Goal: Task Accomplishment & Management: Use online tool/utility

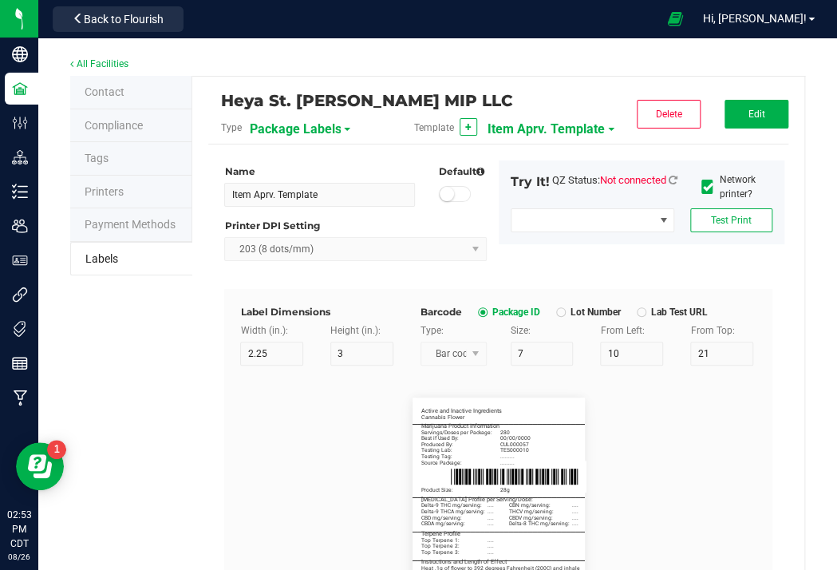
scroll to position [1181, 0]
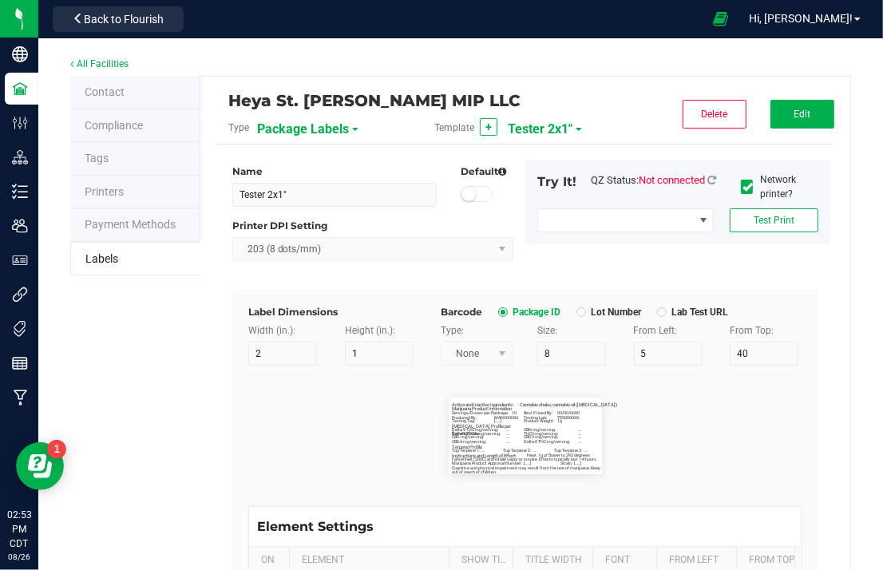
scroll to position [15079, 0]
click at [113, 65] on link "All Facilities" at bounding box center [99, 63] width 58 height 11
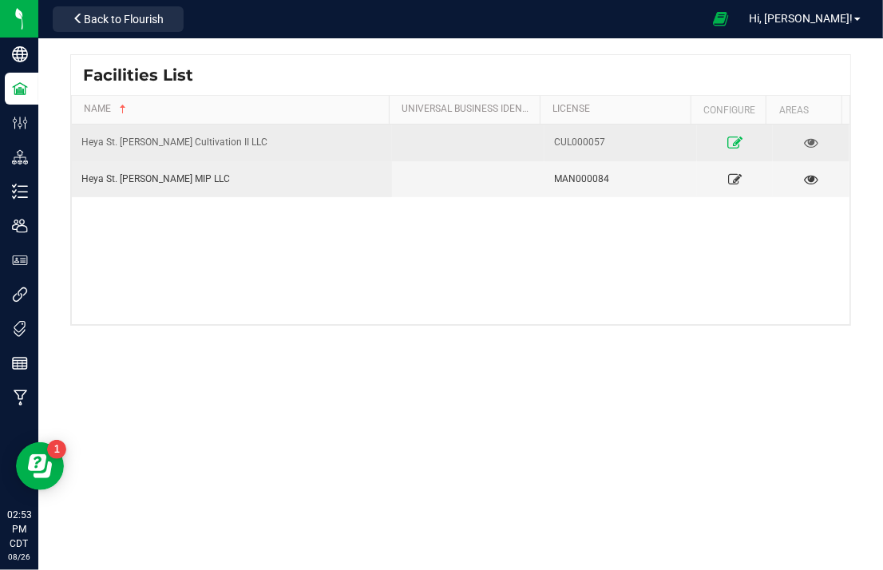
click at [727, 139] on icon at bounding box center [734, 141] width 15 height 11
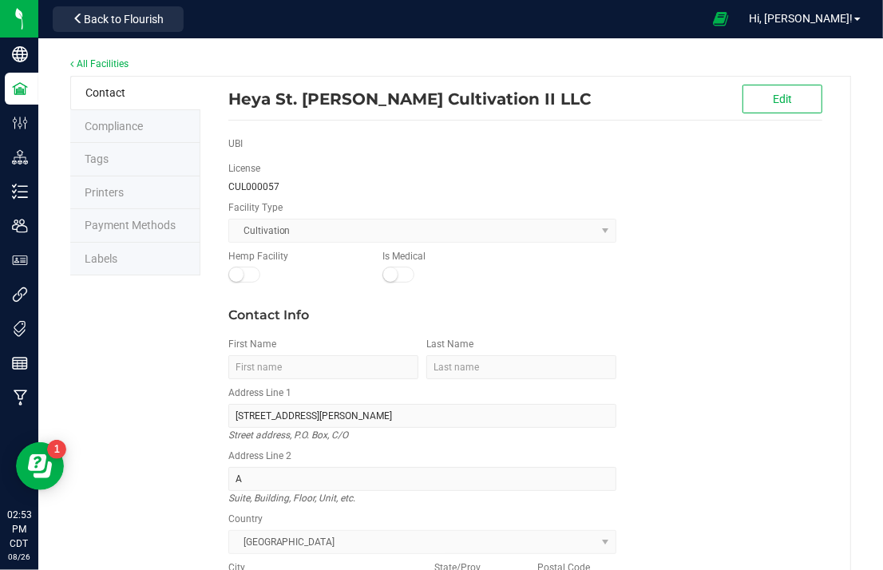
click at [93, 254] on span "Labels" at bounding box center [101, 258] width 33 height 13
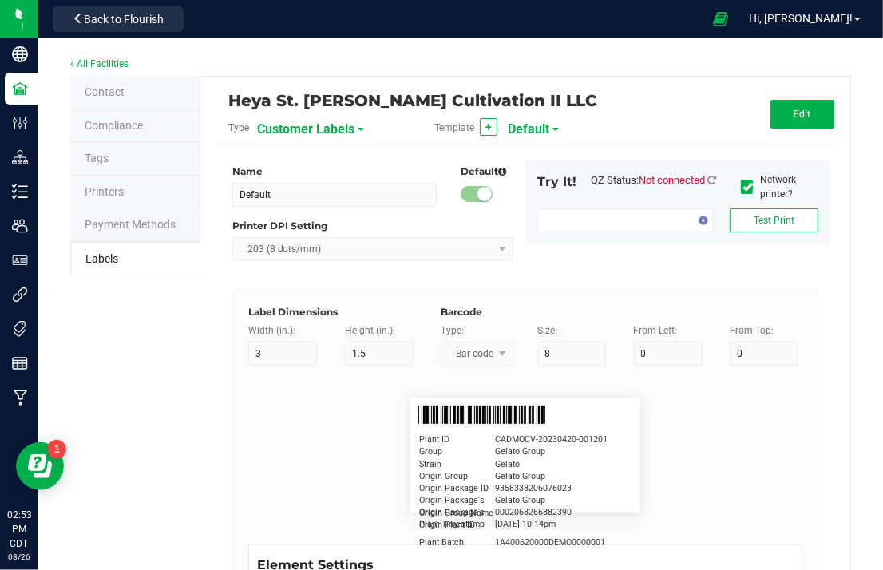
type input "Flower Compliance 2023"
type input "2"
type input "20"
type input "5"
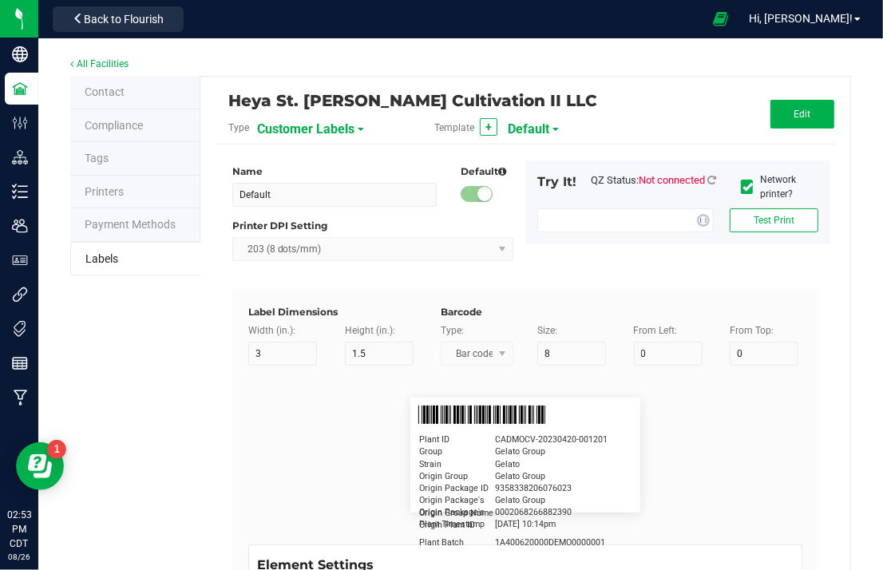
type input "Active and Inactive Ingredients"
type input "40"
type input "5"
type input "2"
type input "Product"
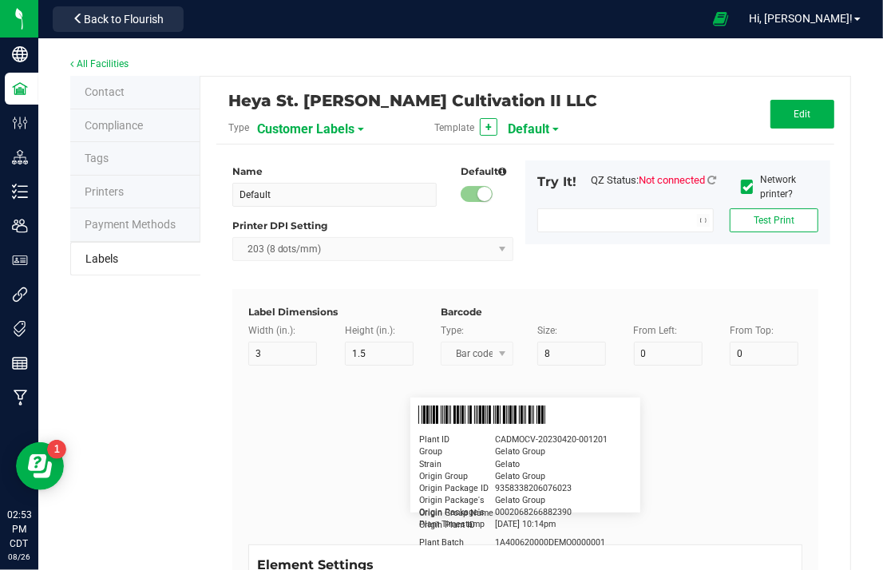
type input "15"
type input "7"
type input "5"
type input "6"
type input "'Strain' Flower"
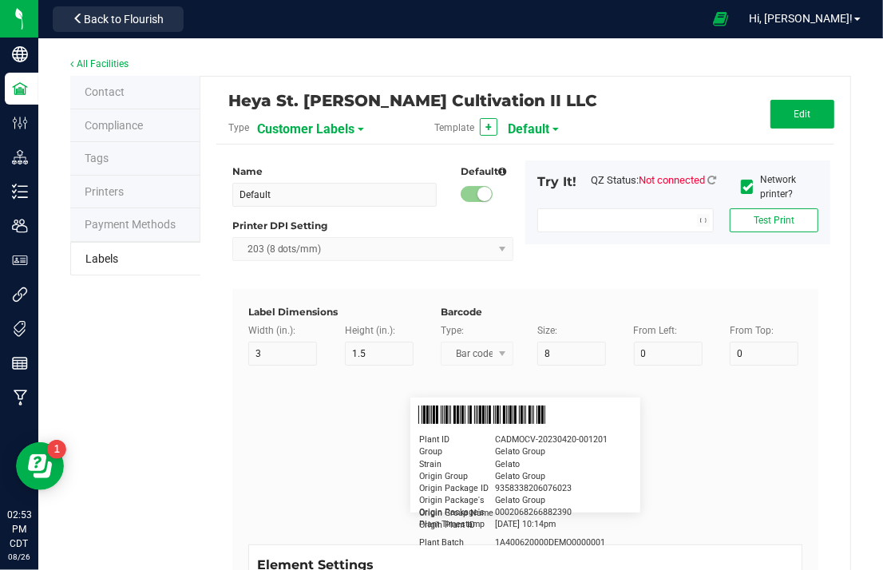
type input "Marijuana Product Information"
type input "40"
type input "5"
type input "9"
type input "Serving/Dose"
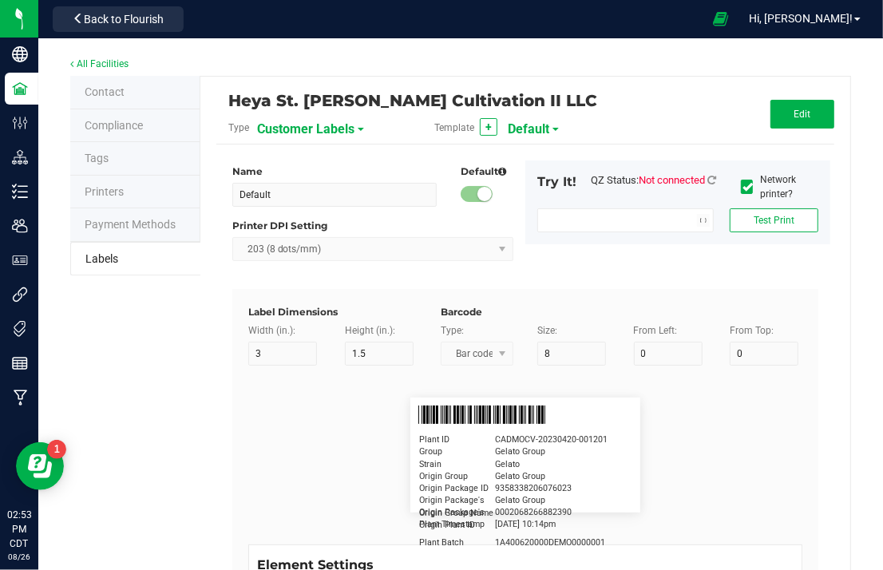
type input "15"
type input "7"
type input "5"
type input "12"
type input "Serving/Dose: Start with 0.1g"
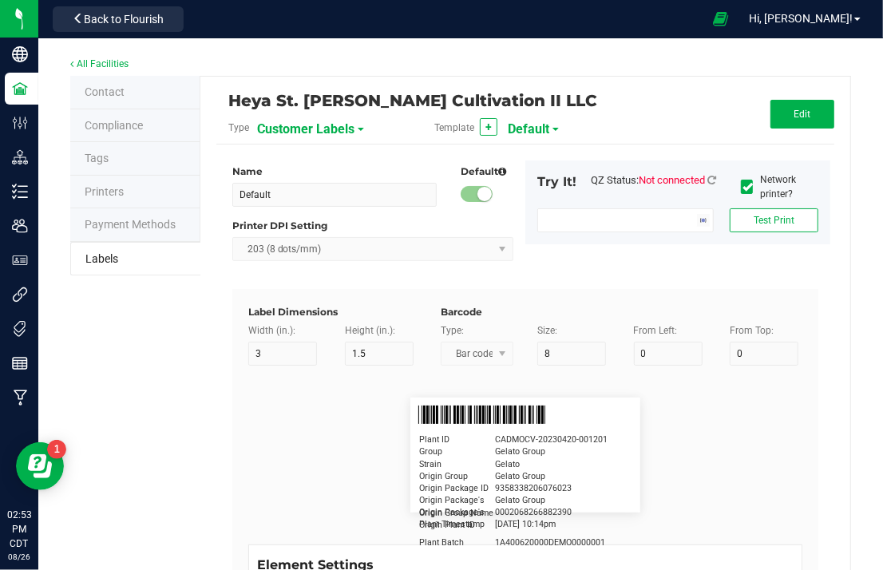
type input "Best if Used By:"
type input "20"
type input "7"
type input "5"
type input "15"
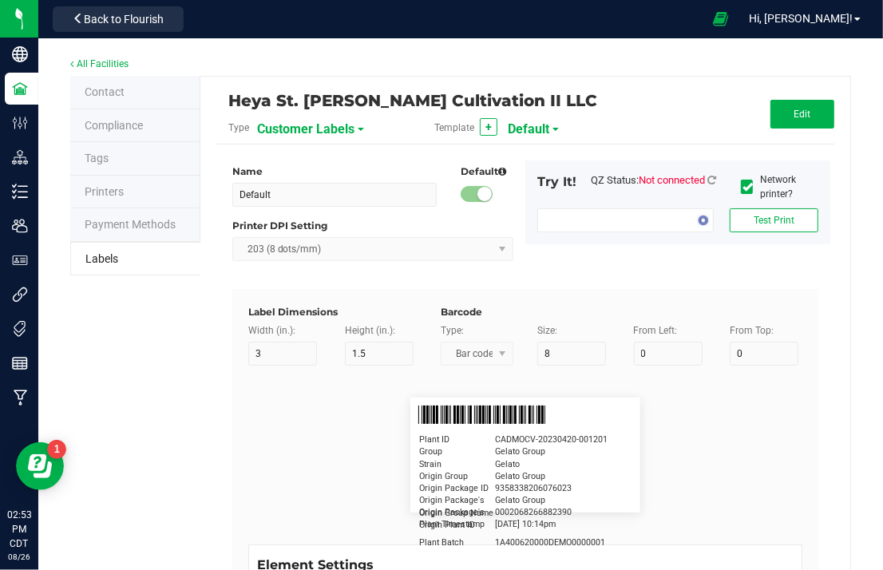
type input "04/20/2023"
type input "Package ID"
type input "15"
type input "7"
type input "5"
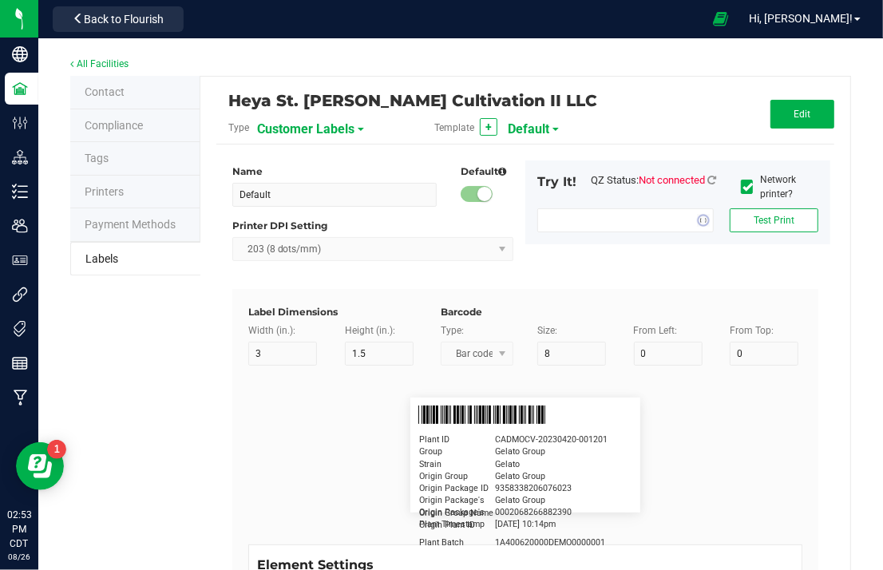
type input "18"
type input "CADMODS-20230420-096"
type input "THCA"
type input "15"
type input "5"
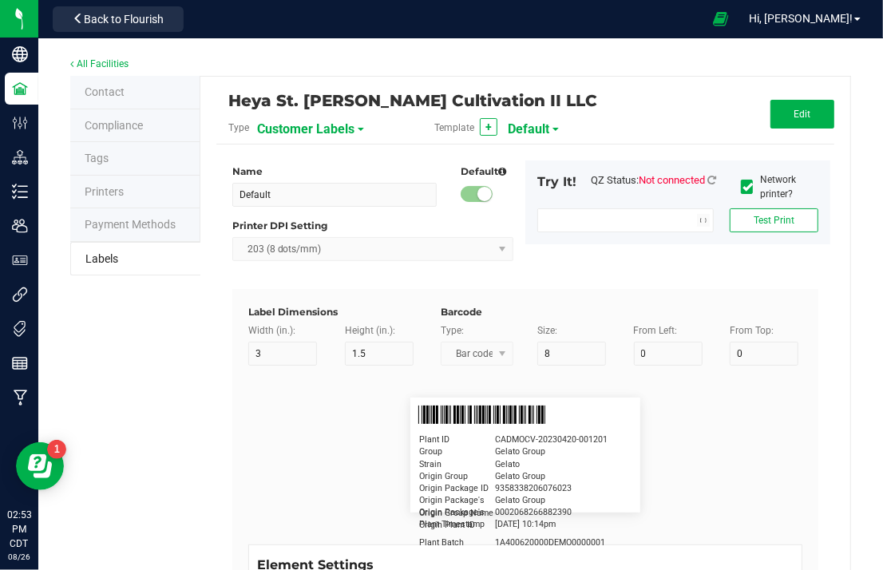
type input "10"
type input "LOTPXGDP-0912"
type input "Warning"
type input "15"
type input "5"
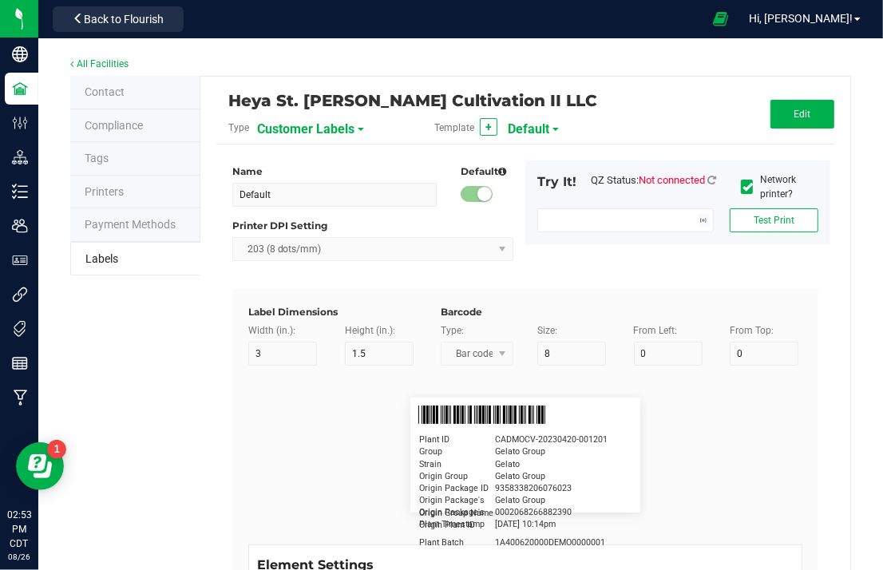
type input "30"
type input "Type Warning Here"
type input "Brand"
type input "15"
type input "5"
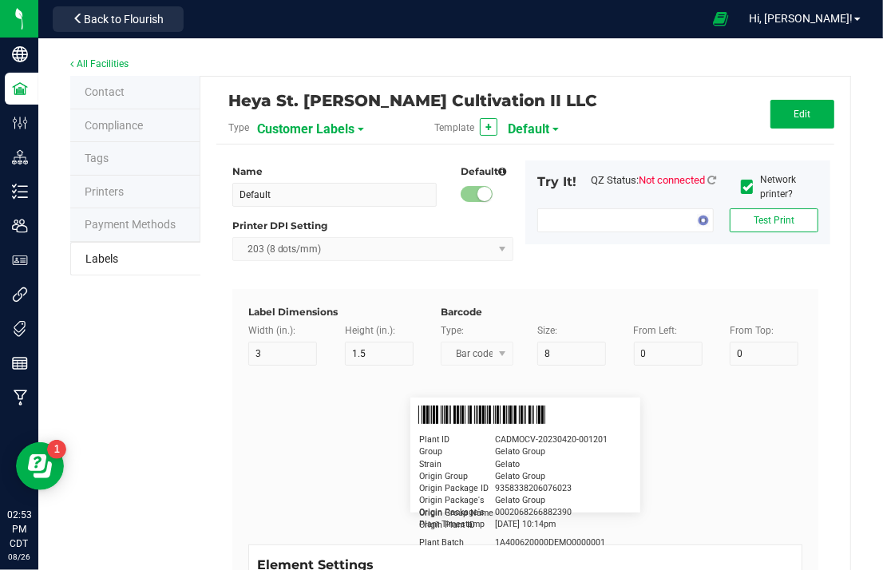
type input "30"
type input "Cannabis Co."
type input "NDC Number"
type input "15"
type input "5"
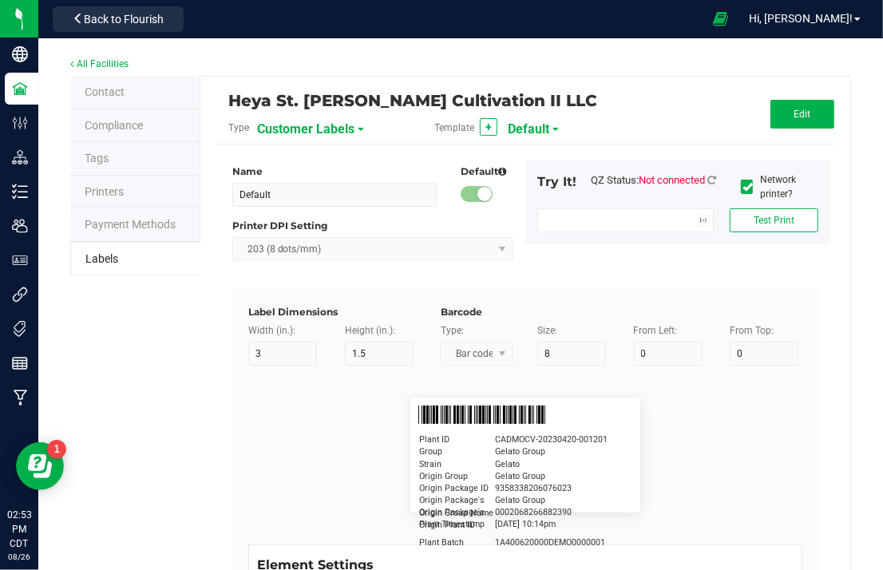
type input "30"
type input "[PHONE_NUMBER]"
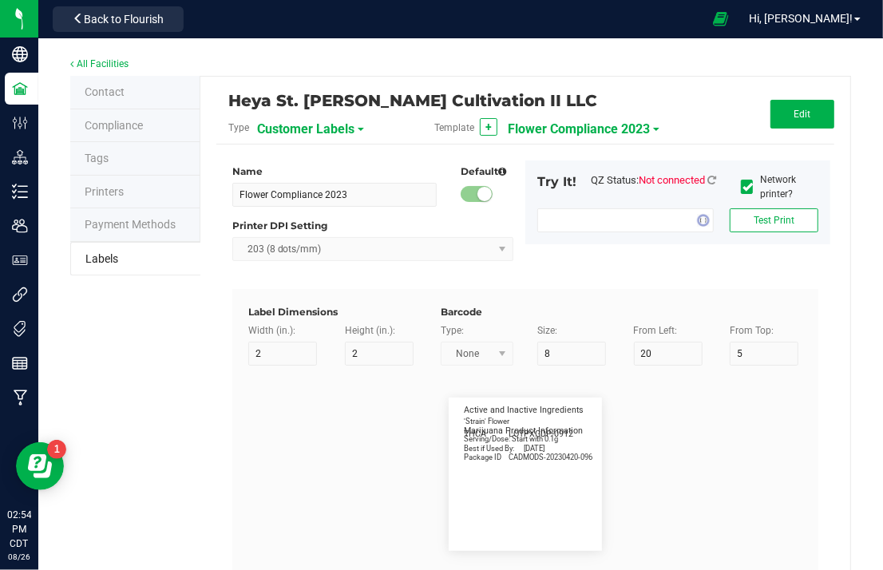
click at [333, 116] on span "Customer Labels" at bounding box center [305, 129] width 97 height 27
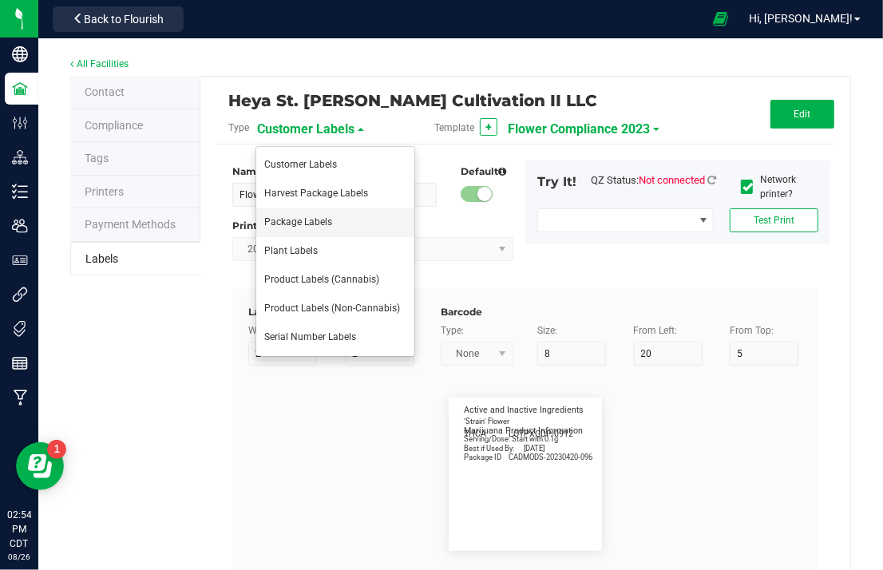
click at [315, 220] on span "Package Labels" at bounding box center [298, 221] width 68 height 11
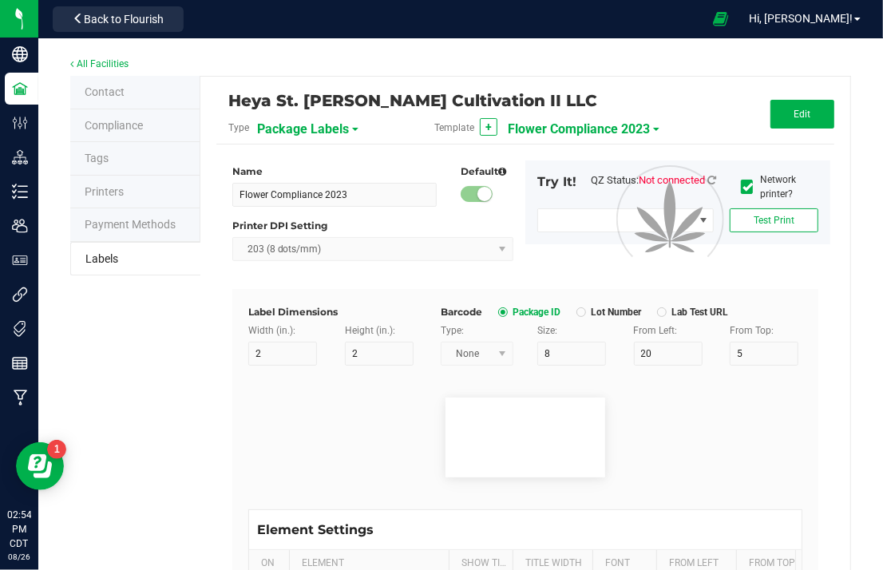
type input "*void*"
type input "2.25"
type input "4"
type input "5"
type input "40"
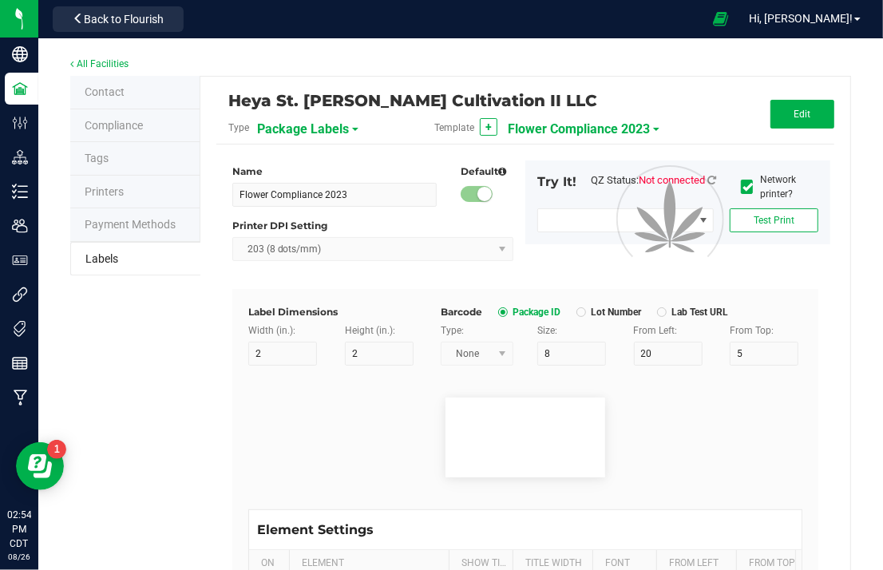
type input "50"
type input "10"
type input "3"
type input "4"
type input "____________________________________"
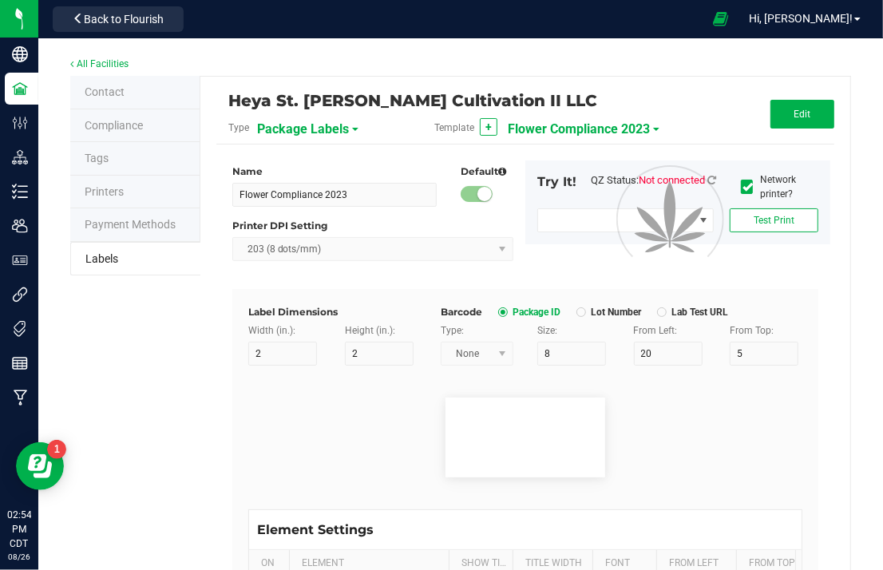
type input "10"
type input "0"
type input "8"
type input "50"
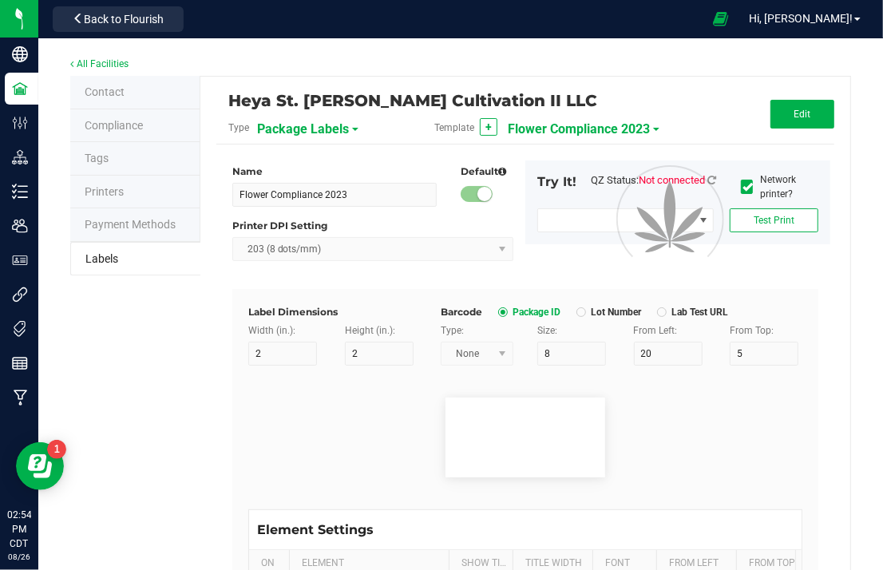
type input "10"
type input "3"
type input "12"
type input "Serving/Dose:"
type input "25"
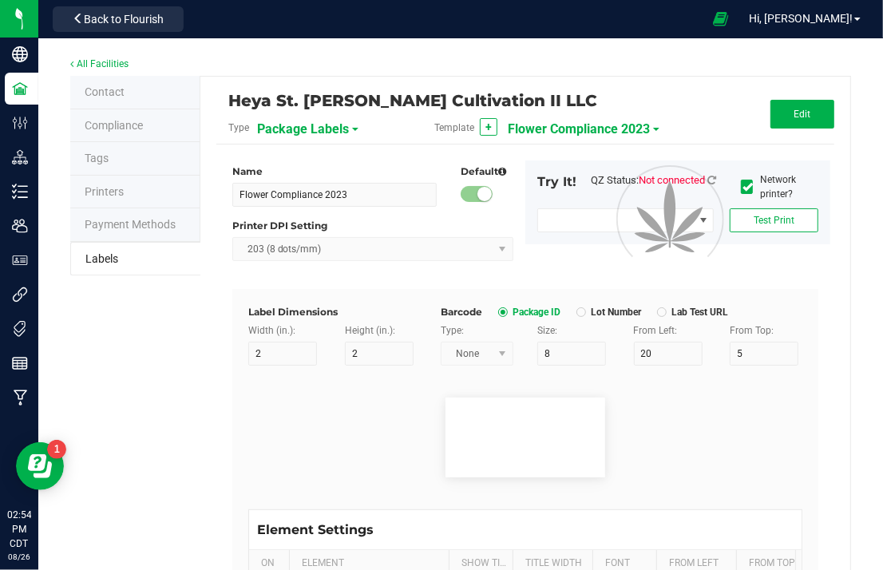
type input "1"
type input "14.5"
type input ".1 gram"
type input "____________________________________"
type input "10"
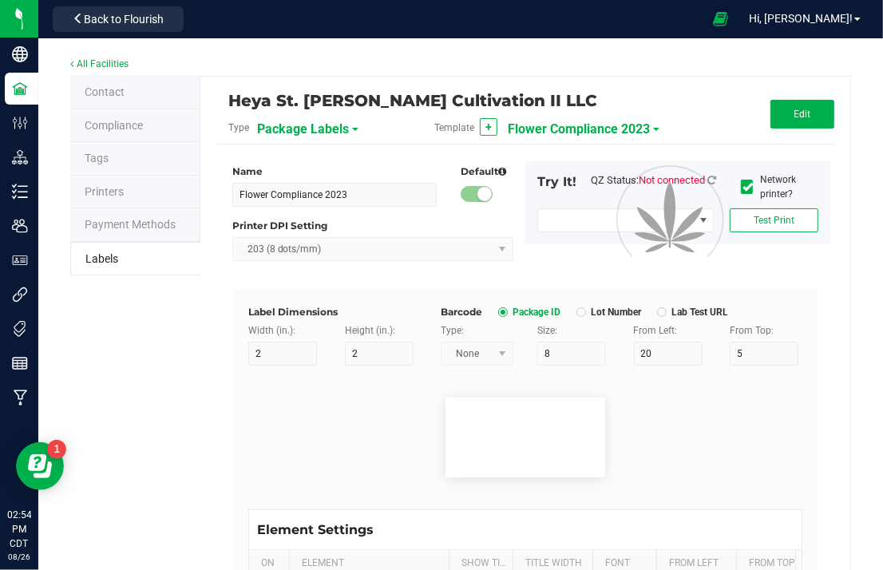
type input "10"
type input "0"
type input "29"
type input "Cannabinoid Profile"
type input "35"
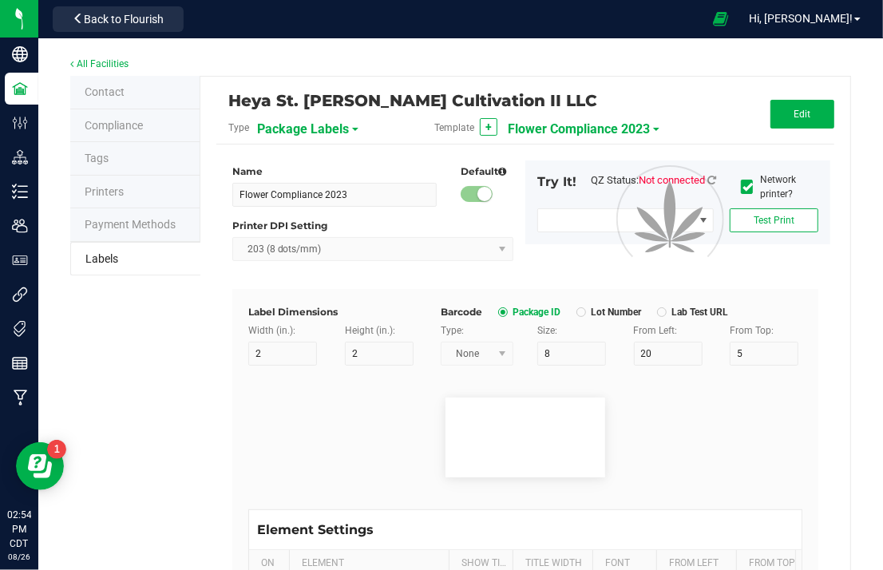
type input "10"
type input "3"
type input "33"
type input "____________________________________"
type input "10"
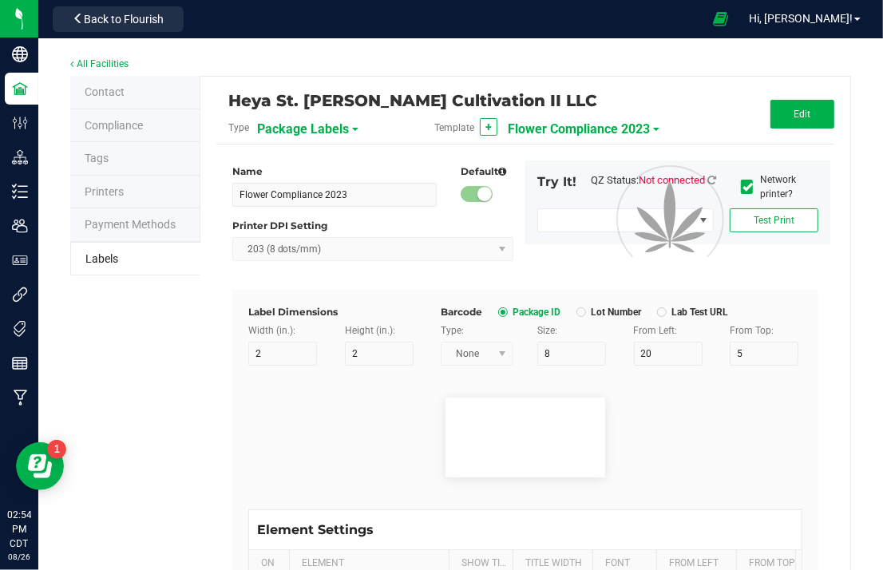
type input "10"
type input "0"
type input "45"
type input "WARNING:"
type input "10"
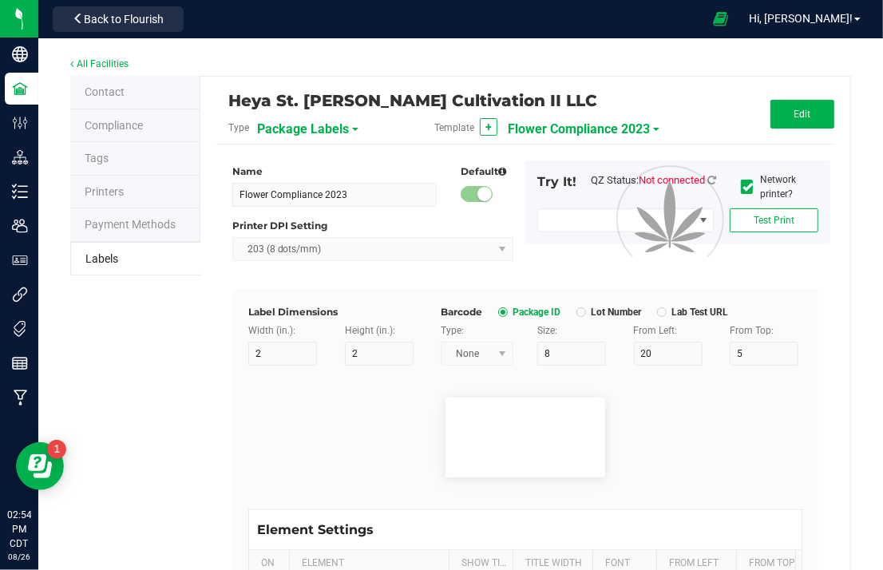
type input "15"
type input "96"
type input "Cognitive and physical impairment may result"
type input "55"
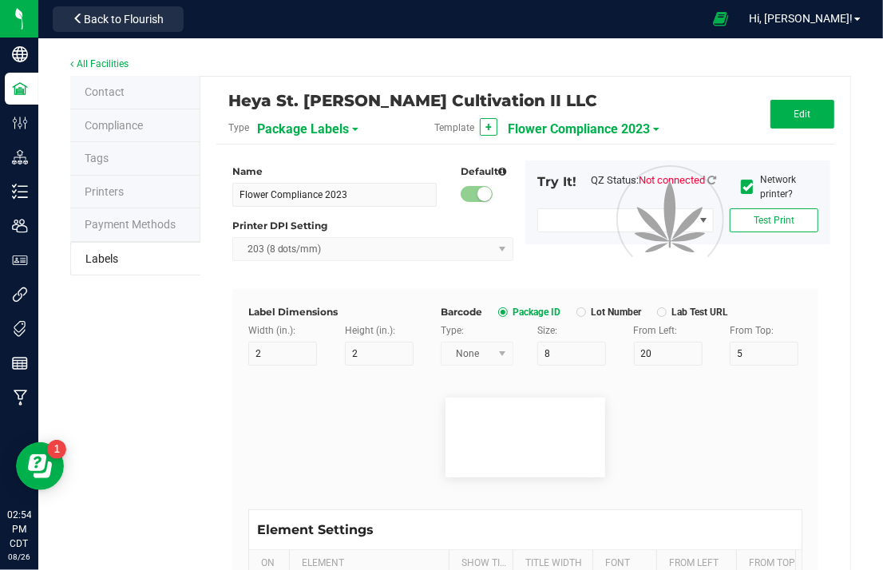
type input "7"
type input "3"
type input "99"
type input "Terpene Profile"
type input "25"
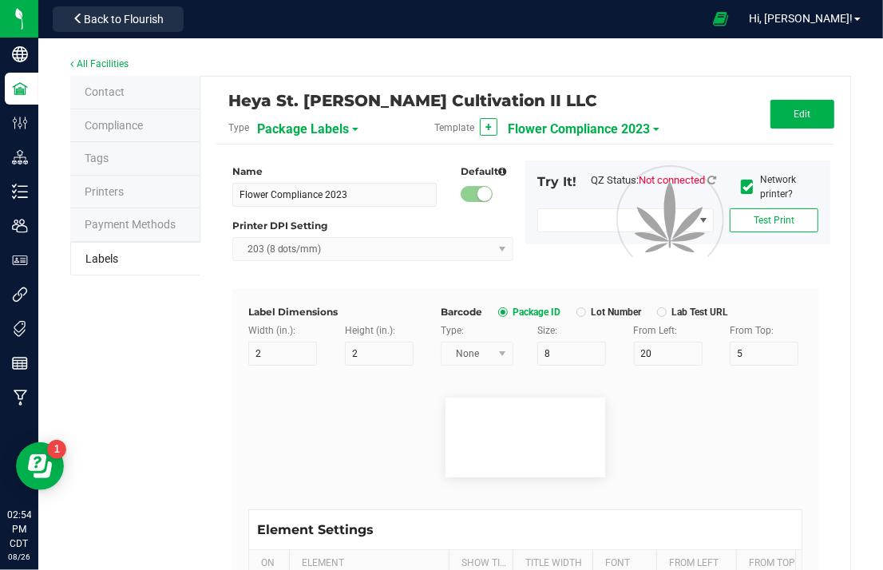
type input "10"
type input "3"
type input "49"
type input "Delta-9 THCA mg/g:"
type input "19"
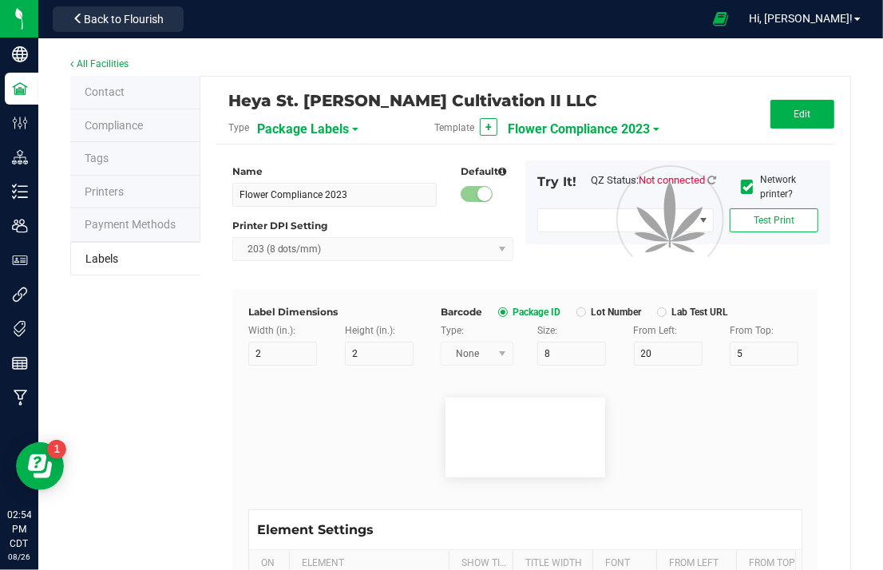
type input "6"
type input "1"
type input "37"
type input "16.10 mg/g"
type input "CBD mg/g:"
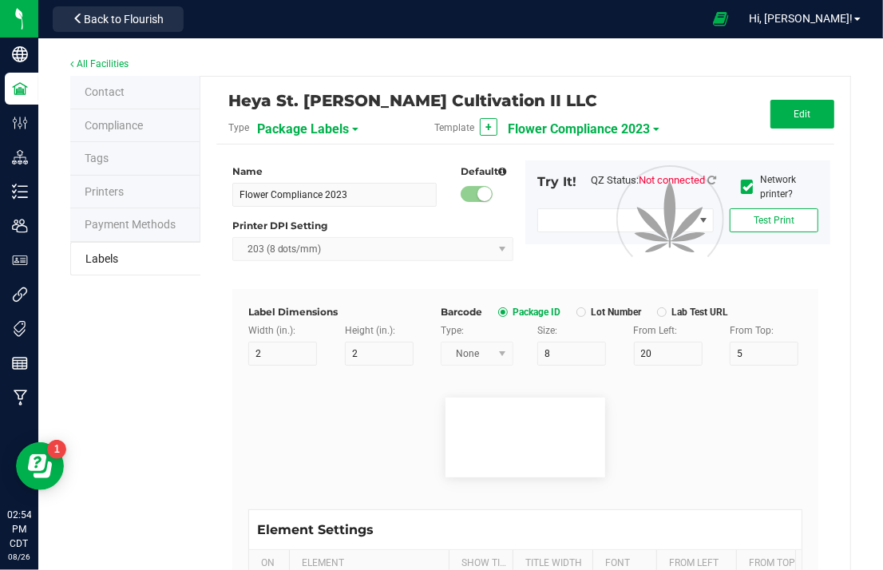
type input "14"
type input "6"
type input "1"
type input "39"
type input "ND"
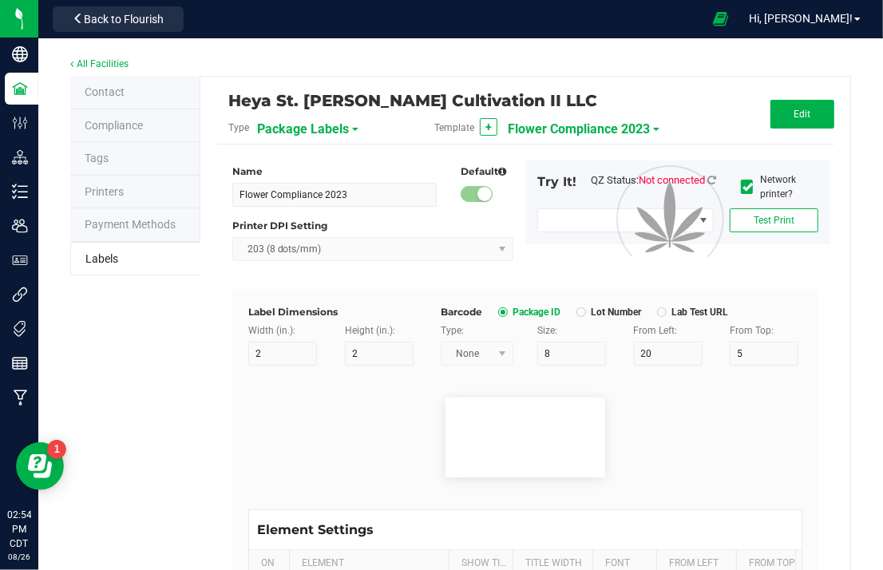
type input "CBDA mg/g:"
type input "14"
type input "6"
type input "1"
type input "41"
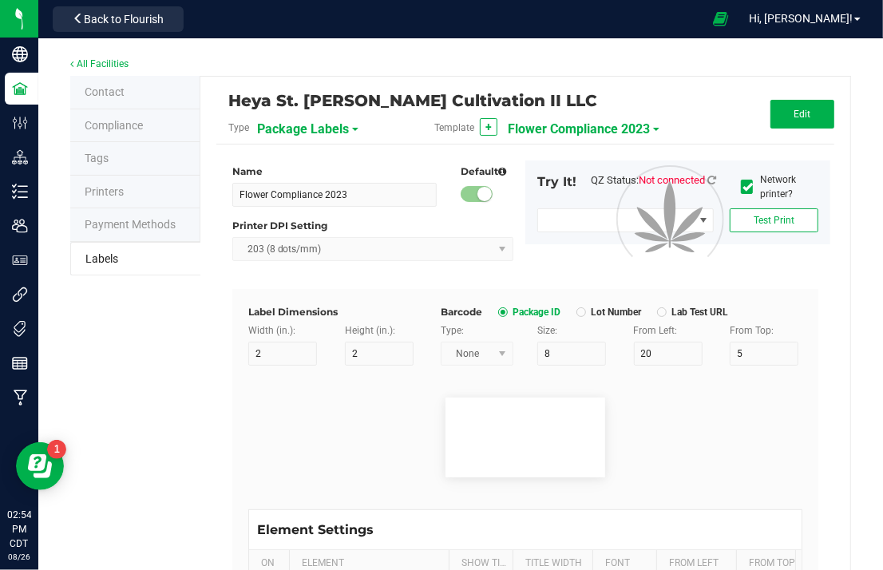
type input "1.12 mg/g"
type input "CBN mg/g:"
type input "14"
type input "6"
type input "1"
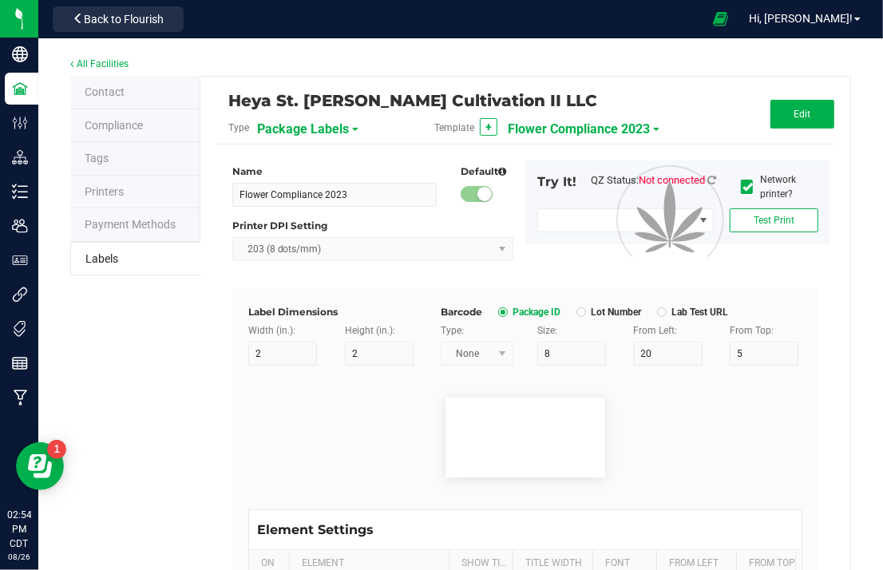
type input "43"
type input "ND"
type input "____________________________________"
type input "10"
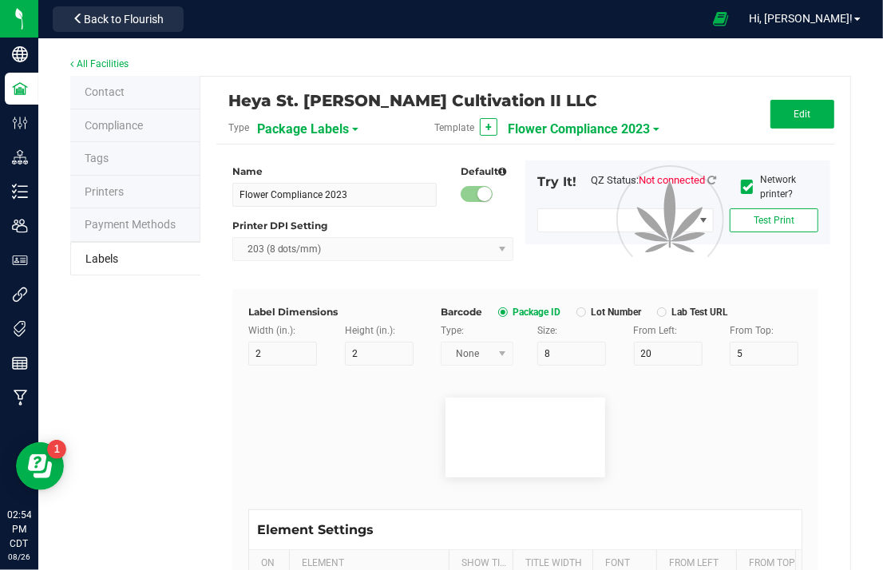
type input "0"
type input "68"
type input "Instructions and Length of Effect"
type input "55"
type input "9"
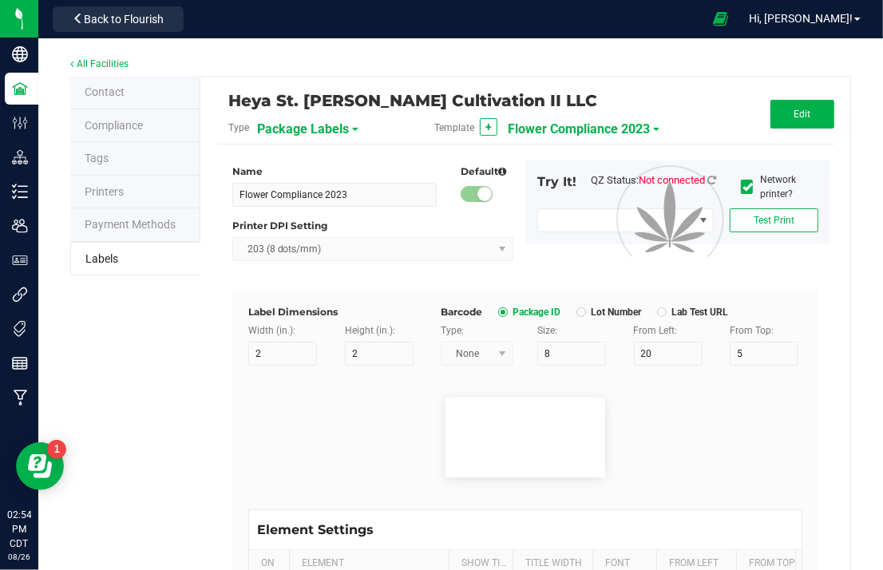
type input "3"
type input "72"
type input "Heat .1g of flower to 392 degrees Fahrenheit (200C) and"
type input "54"
type input "6"
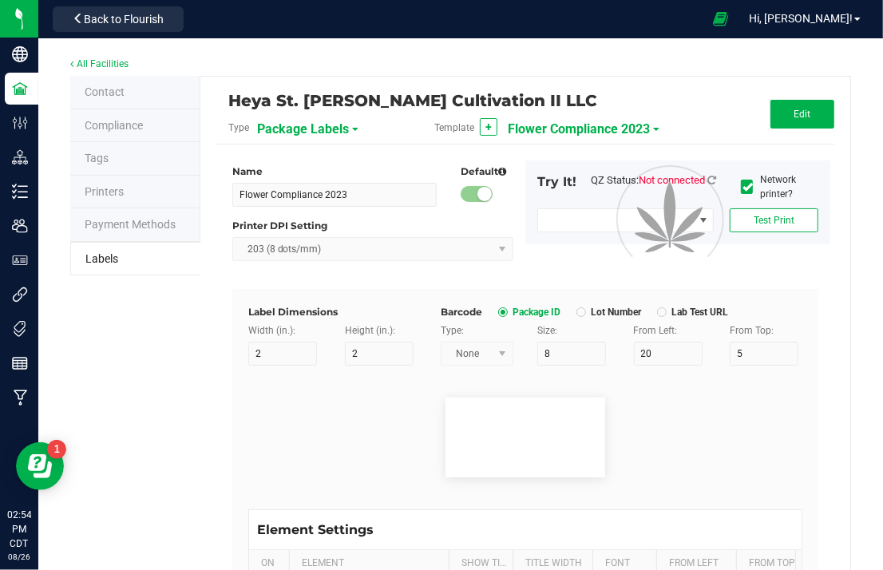
type input "3"
type input "75"
type input "____________________________________"
type input "10"
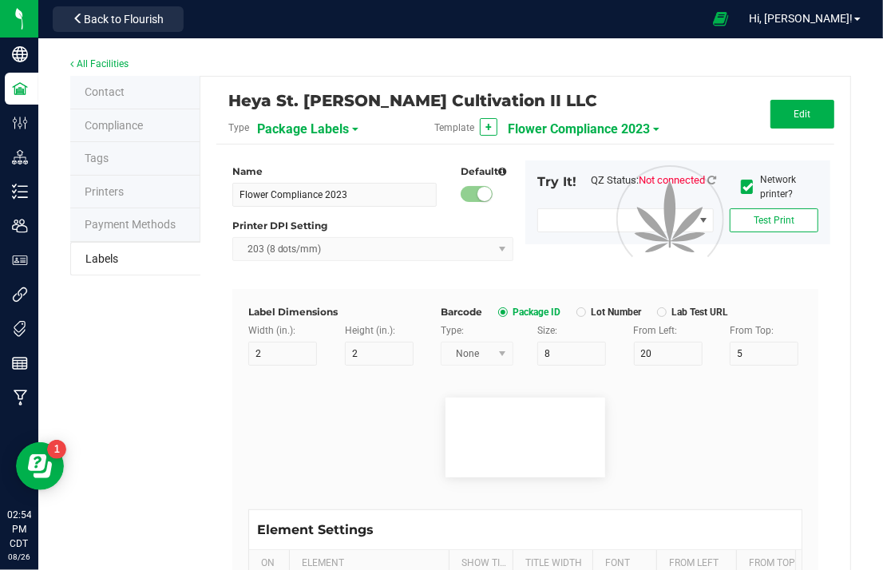
type input "0"
type input "77"
type input "Cannabis Flower"
type input "55"
type input "7"
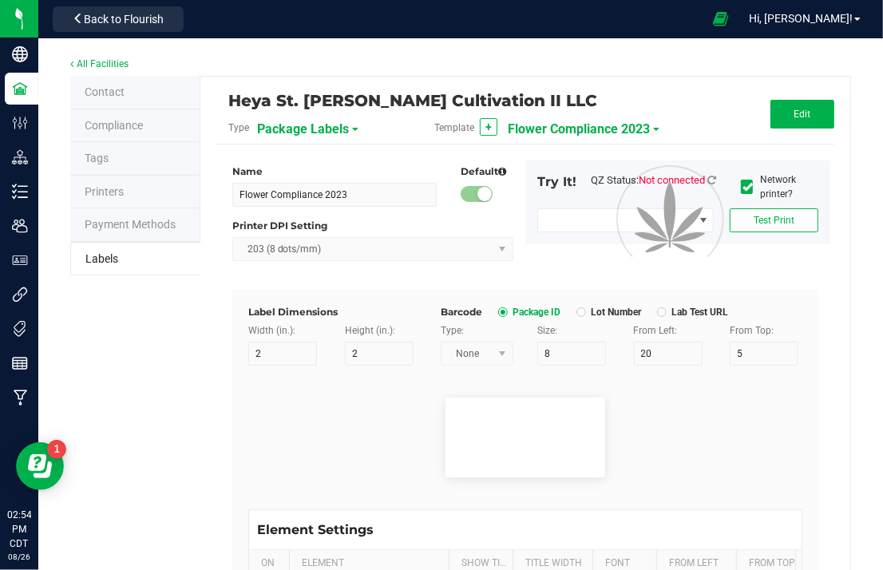
type input "1"
type input "8"
type input "Best If Used By:"
type input "25"
type input "7"
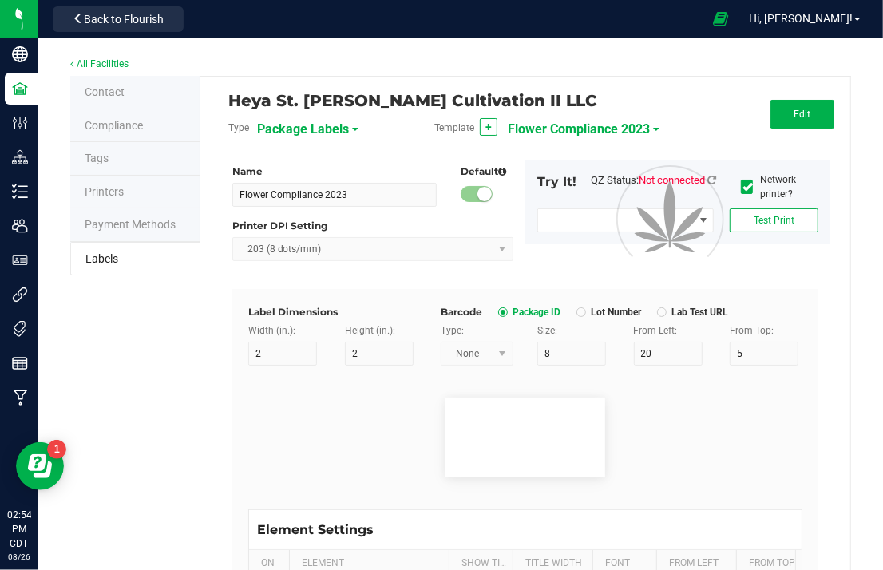
type input "1"
type input "17"
type input "07/13/2025"
type input "Produced By:"
type input "25"
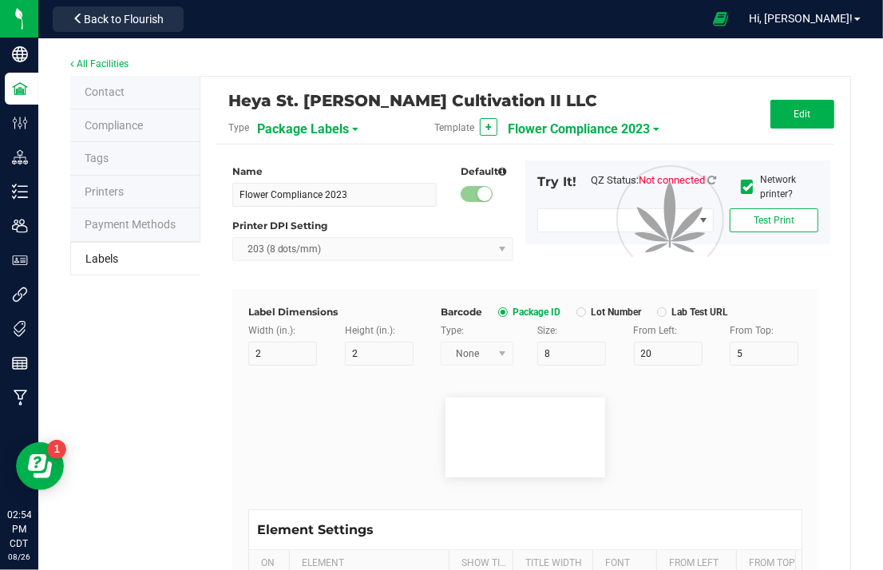
type input "7"
type input "1"
type input "19.5"
type input "CUL000057"
type input "inhale vapor or smoke. Effects typically last 1-4 hours."
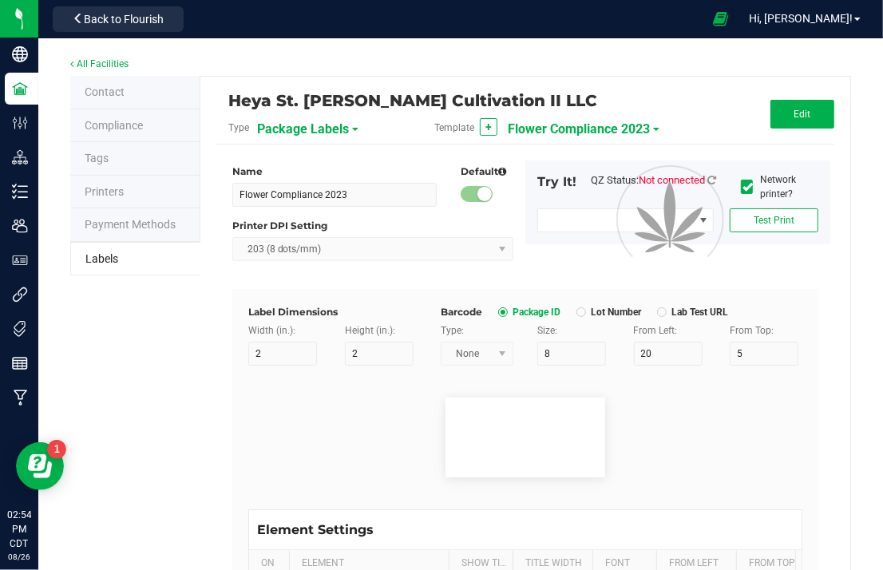
type input "55"
type input "6"
type input "3"
type input "77"
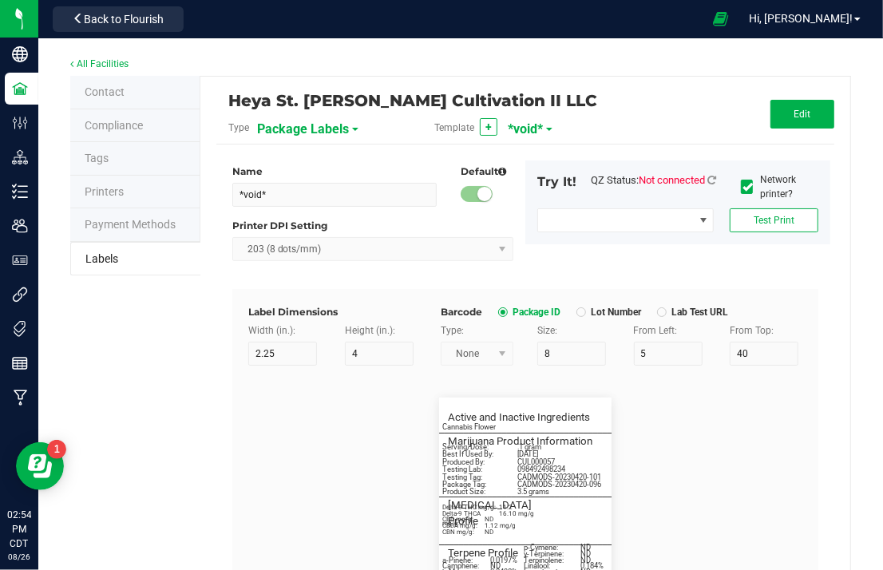
click at [520, 132] on span "*void*" at bounding box center [525, 129] width 35 height 27
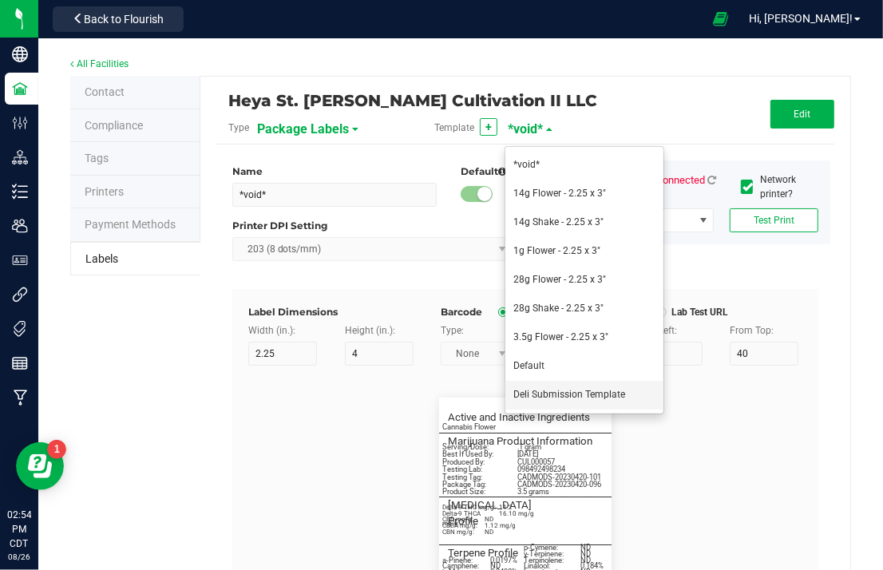
click at [556, 392] on span "Deli Submission Template" at bounding box center [569, 394] width 112 height 11
type input "Deli Submission Template"
type input "3"
type input "Strain:"
type input "20"
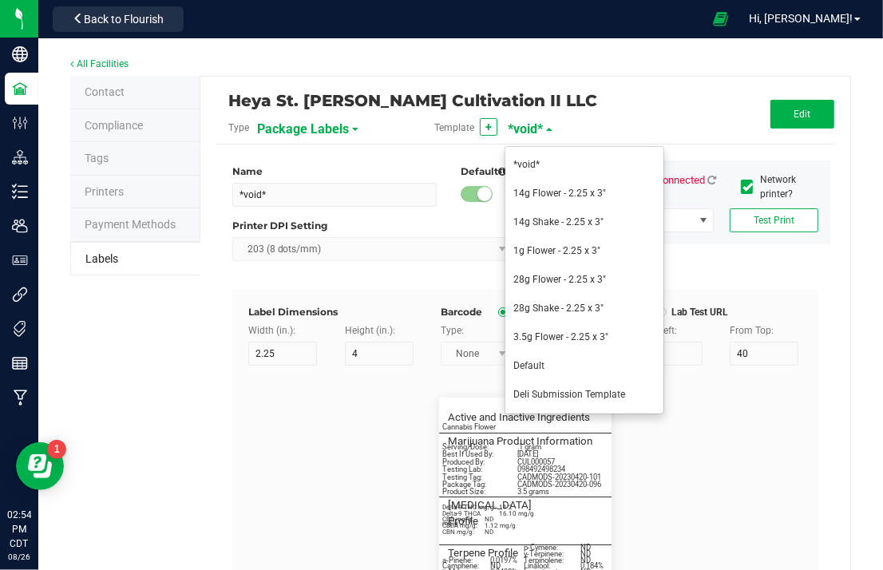
type input "9"
type input "1"
type input "64"
type input "[ ........... ]"
type input "Servings/Doses per package"
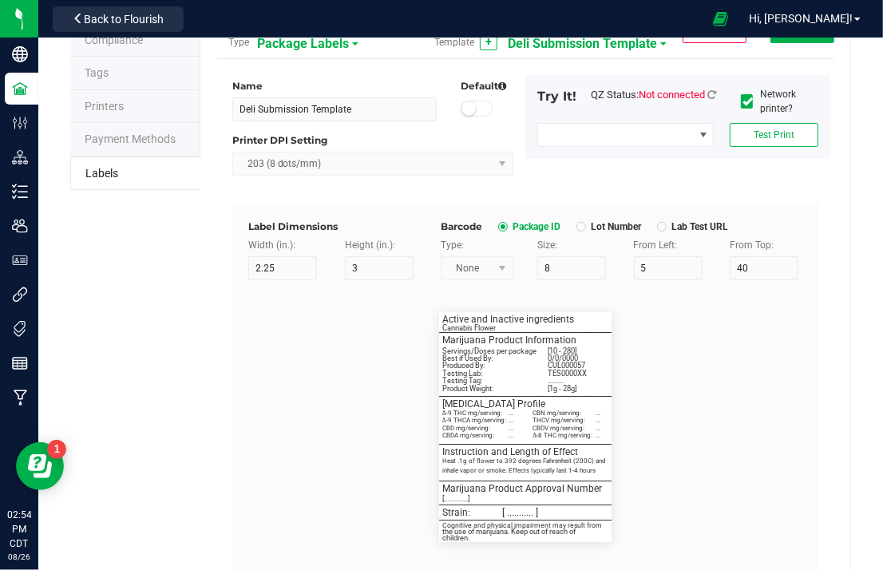
scroll to position [137, 0]
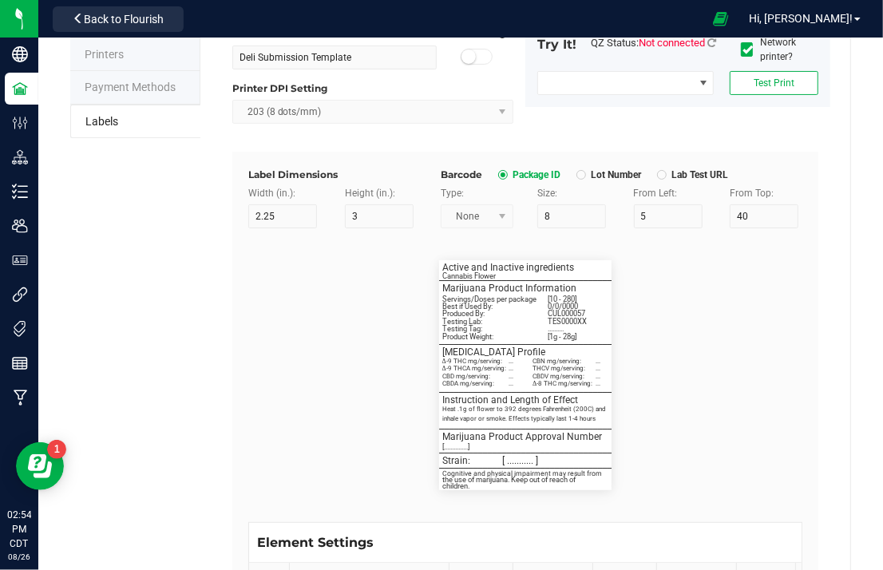
click at [180, 431] on div "Contact Compliance Tags Printers Payment Methods Labels Heya St. Ann Cultivatio…" at bounding box center [460, 370] width 781 height 862
